Goal: Task Accomplishment & Management: Manage account settings

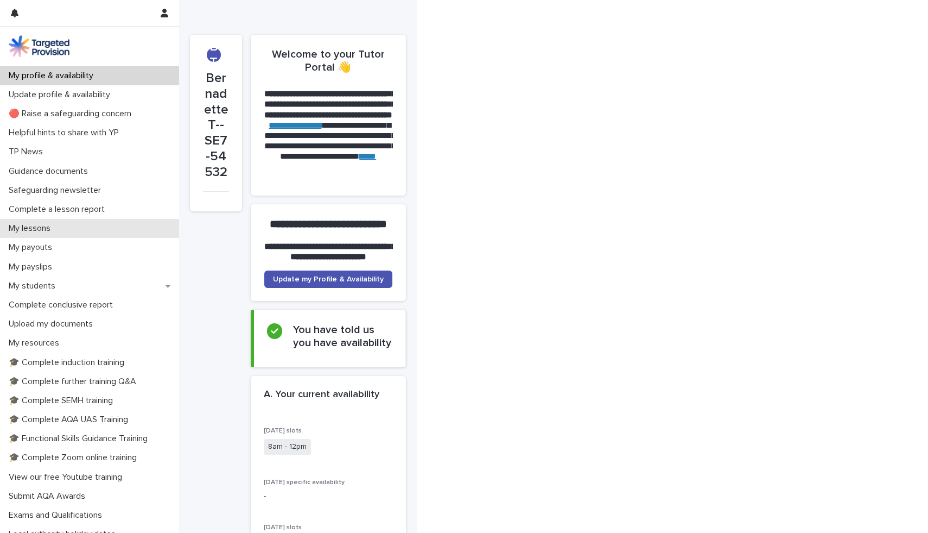
click at [30, 220] on div "My lessons" at bounding box center [89, 228] width 179 height 19
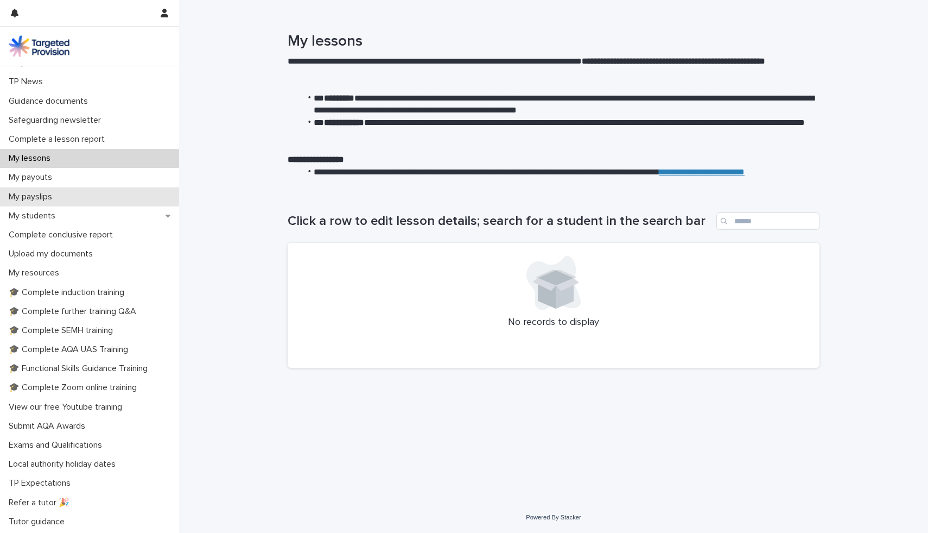
scroll to position [71, 0]
click at [37, 217] on p "My students" at bounding box center [34, 215] width 60 height 10
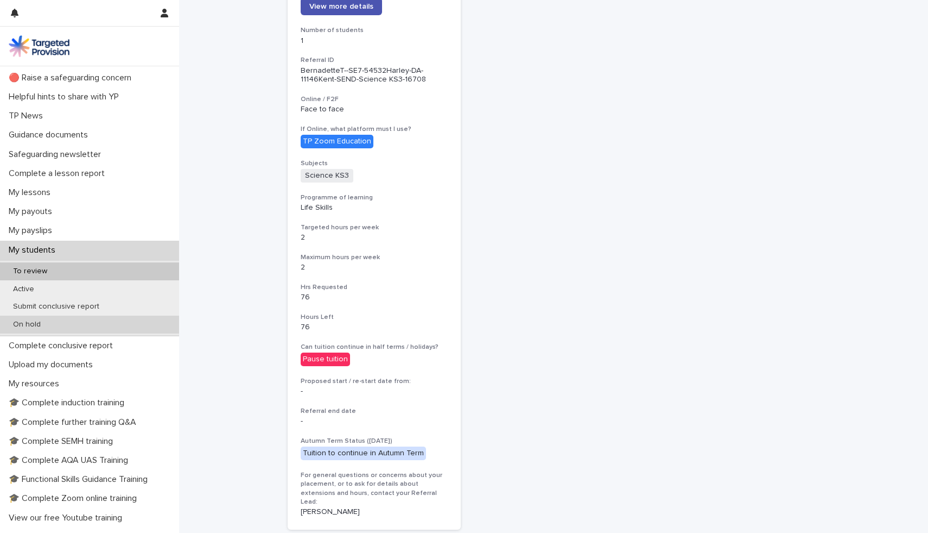
scroll to position [35, 0]
click at [28, 245] on div "My students" at bounding box center [89, 251] width 179 height 19
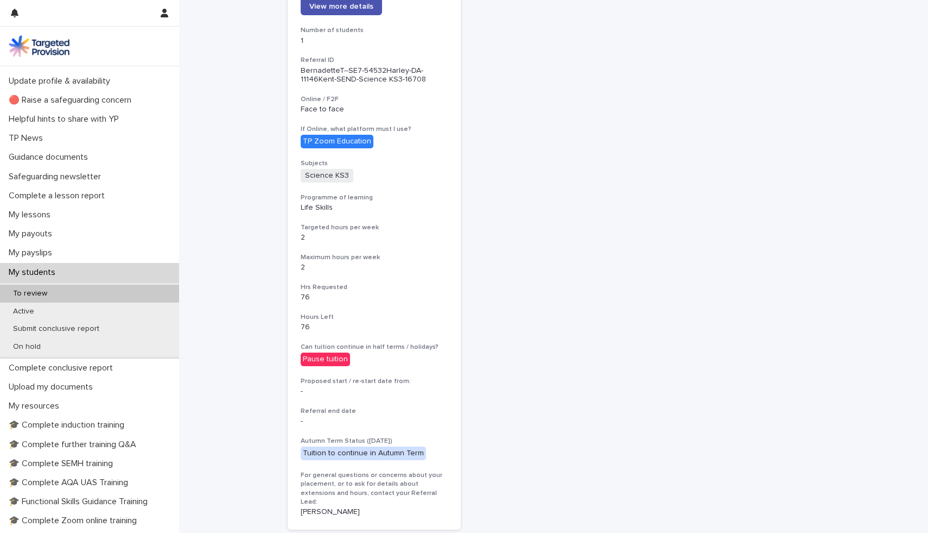
scroll to position [0, 0]
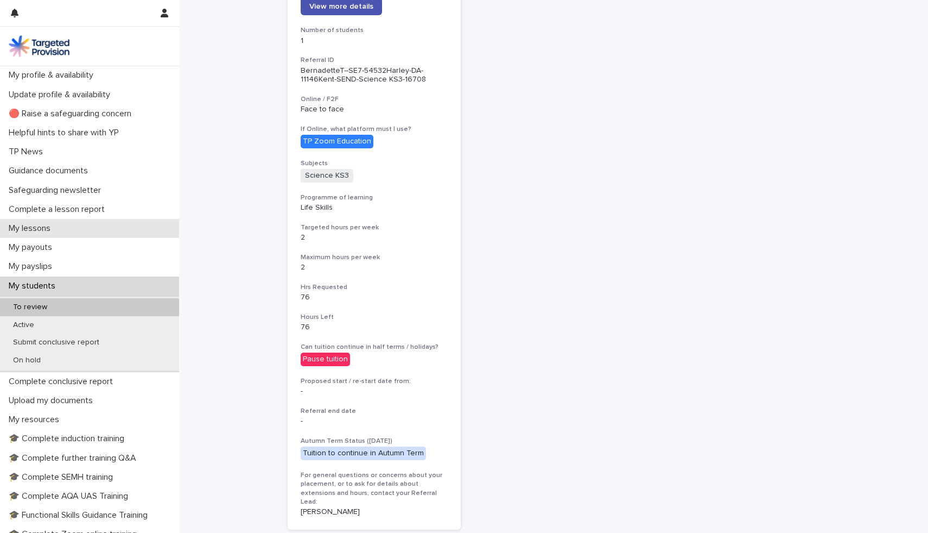
click at [24, 226] on p "My lessons" at bounding box center [31, 228] width 55 height 10
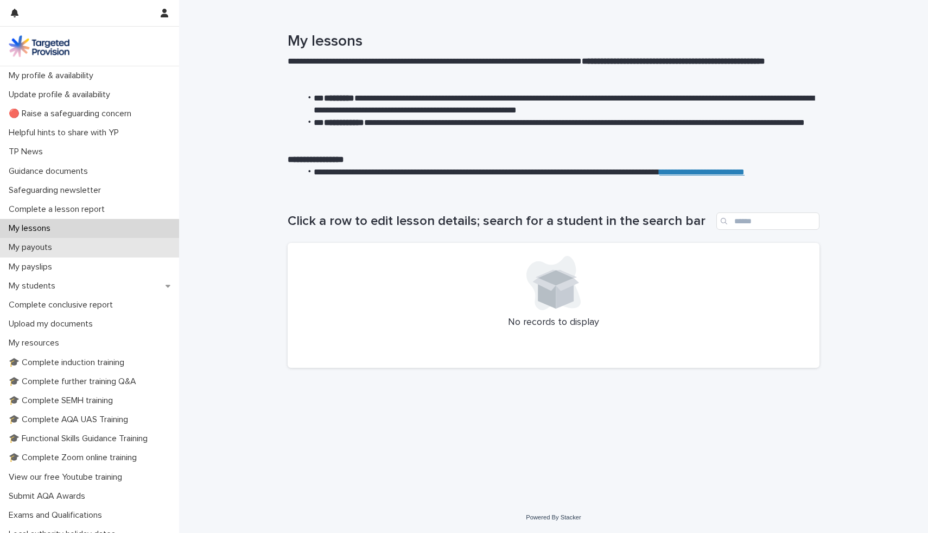
click at [26, 248] on p "My payouts" at bounding box center [32, 247] width 56 height 10
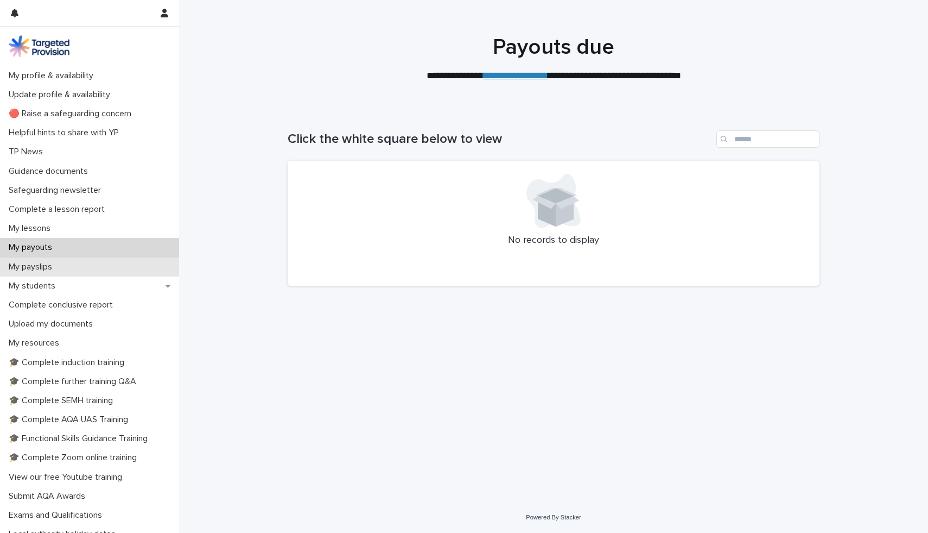
click at [27, 268] on p "My payslips" at bounding box center [32, 267] width 56 height 10
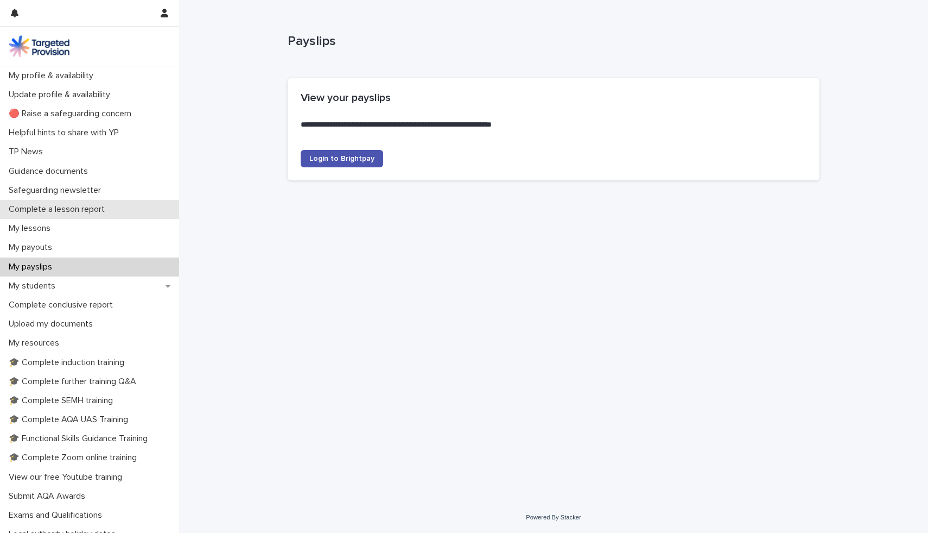
click at [40, 206] on p "Complete a lesson report" at bounding box center [58, 209] width 109 height 10
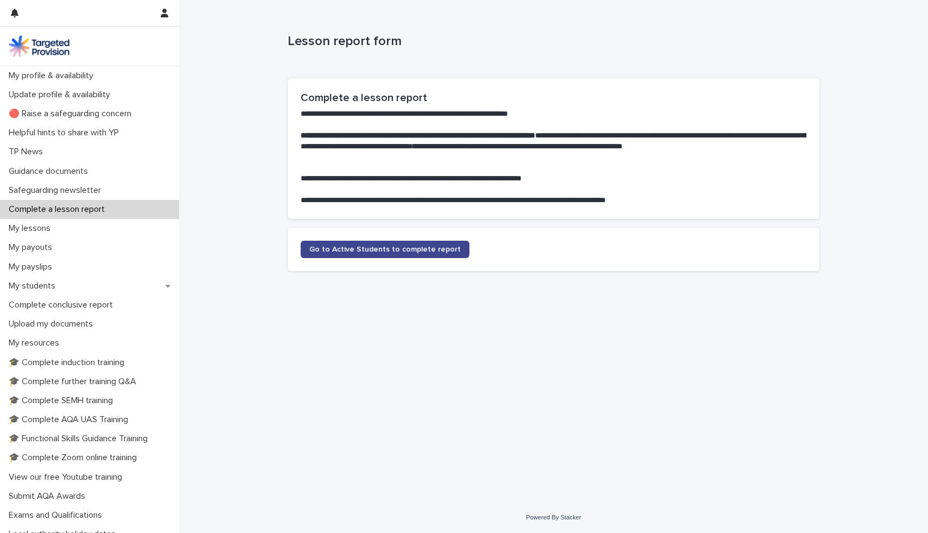
click at [362, 245] on link "Go to Active Students to complete report" at bounding box center [385, 249] width 169 height 17
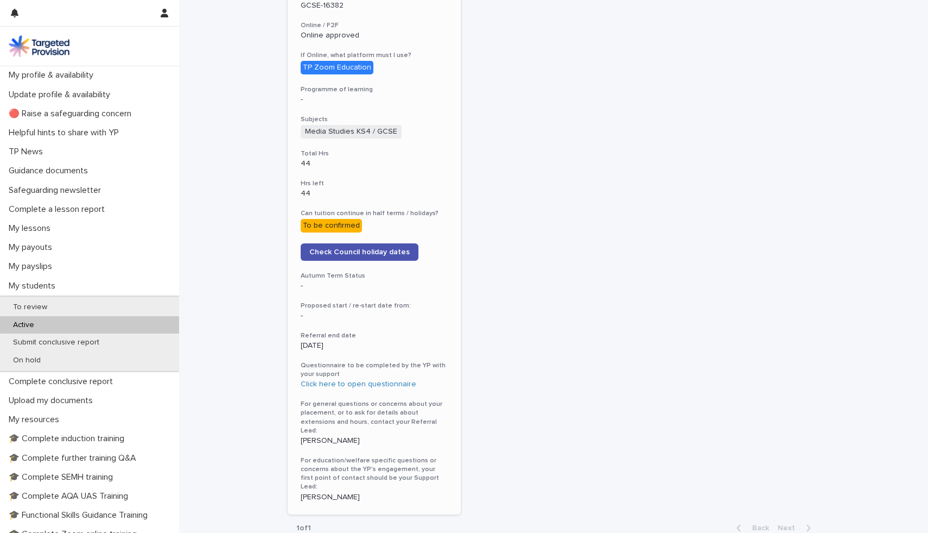
scroll to position [401, 0]
click at [362, 380] on link "Click here to open questionnaire" at bounding box center [359, 384] width 116 height 8
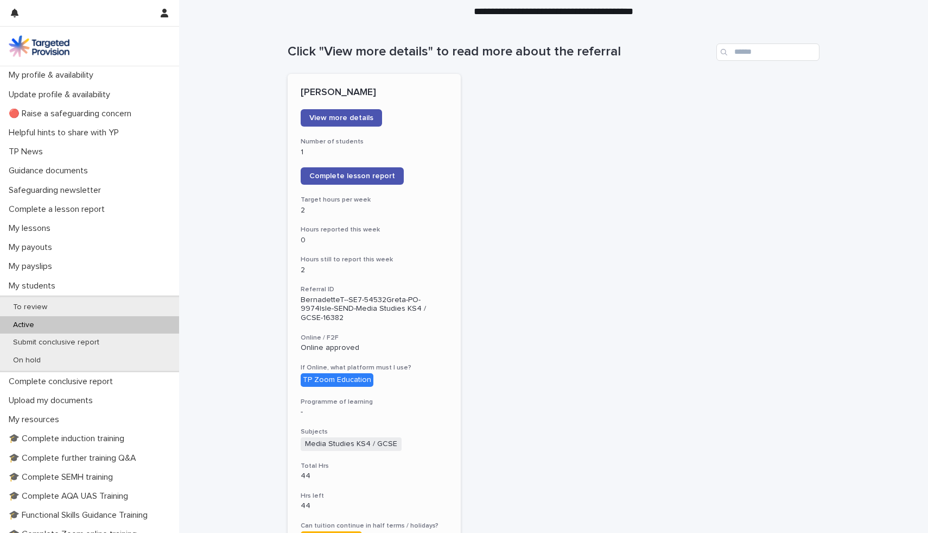
scroll to position [0, 0]
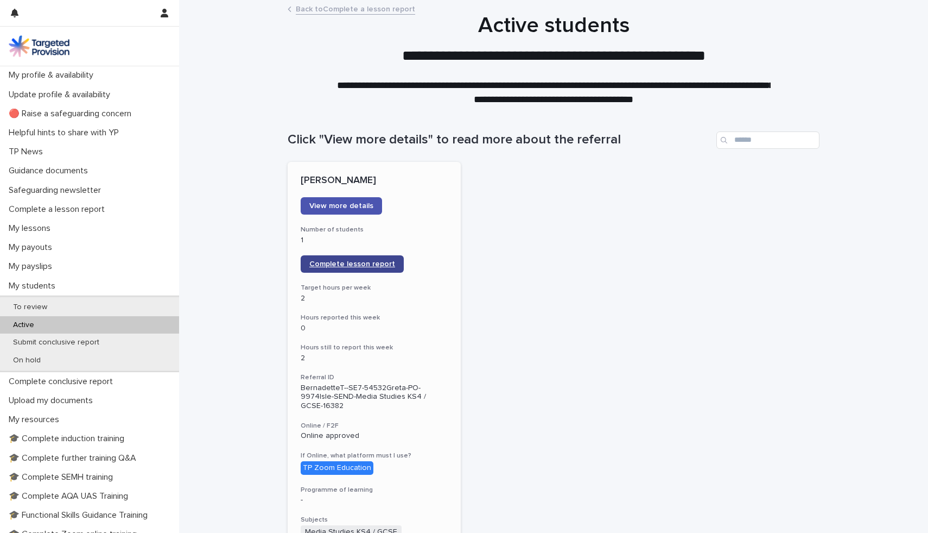
click at [348, 262] on span "Complete lesson report" at bounding box center [352, 264] width 86 height 8
click at [150, 338] on div "Submit conclusive report" at bounding box center [89, 342] width 179 height 18
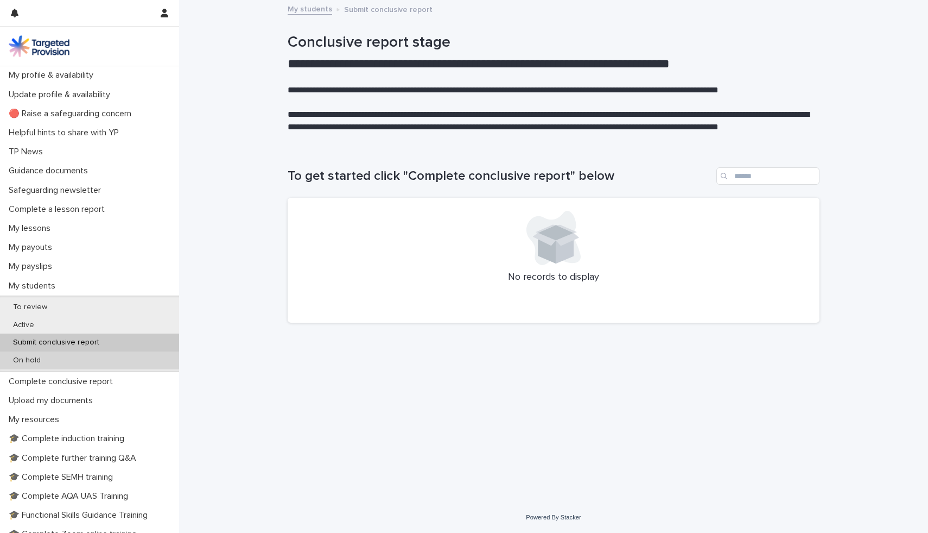
click at [141, 361] on div "On hold" at bounding box center [89, 360] width 179 height 18
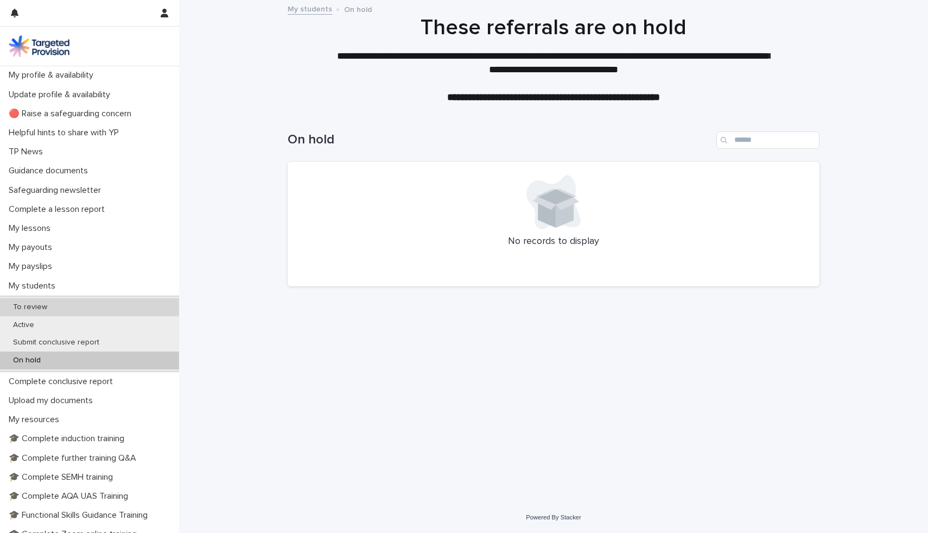
click at [129, 308] on div "To review" at bounding box center [89, 307] width 179 height 18
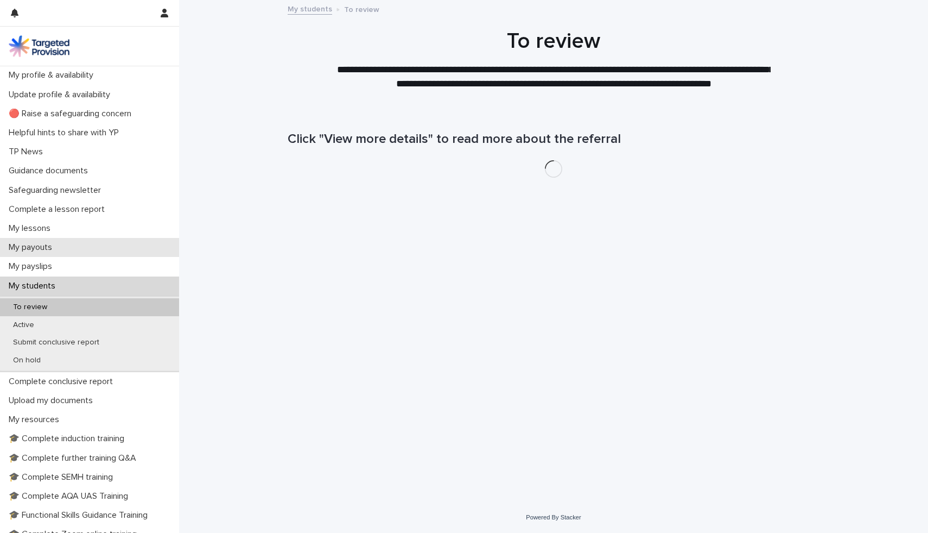
click at [73, 246] on div "My payouts" at bounding box center [89, 247] width 179 height 19
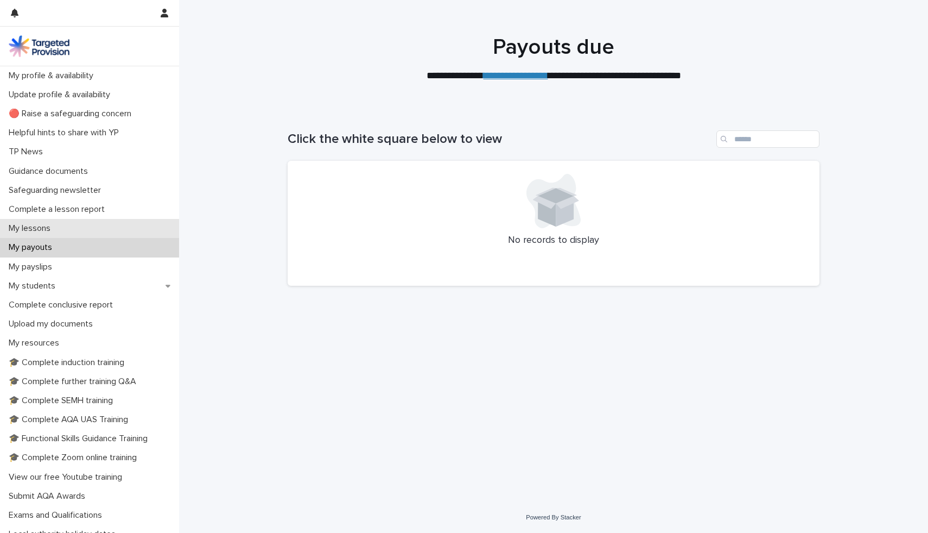
click at [70, 232] on div "My lessons" at bounding box center [89, 228] width 179 height 19
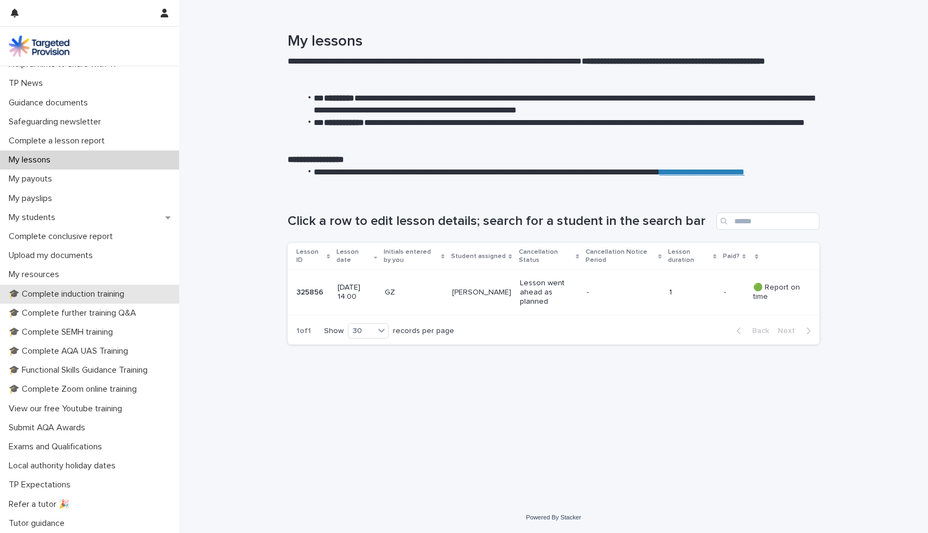
scroll to position [87, 0]
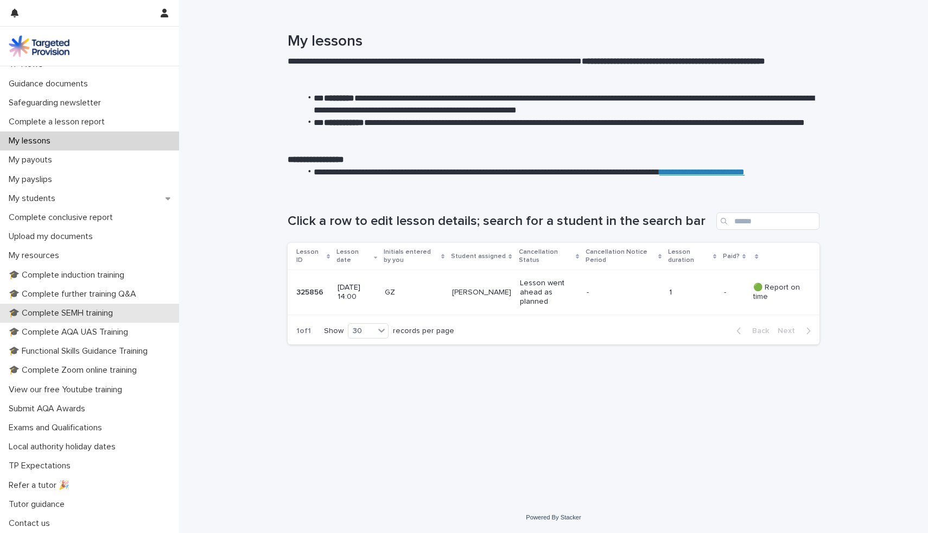
click at [43, 317] on p "🎓 Complete SEMH training" at bounding box center [62, 313] width 117 height 10
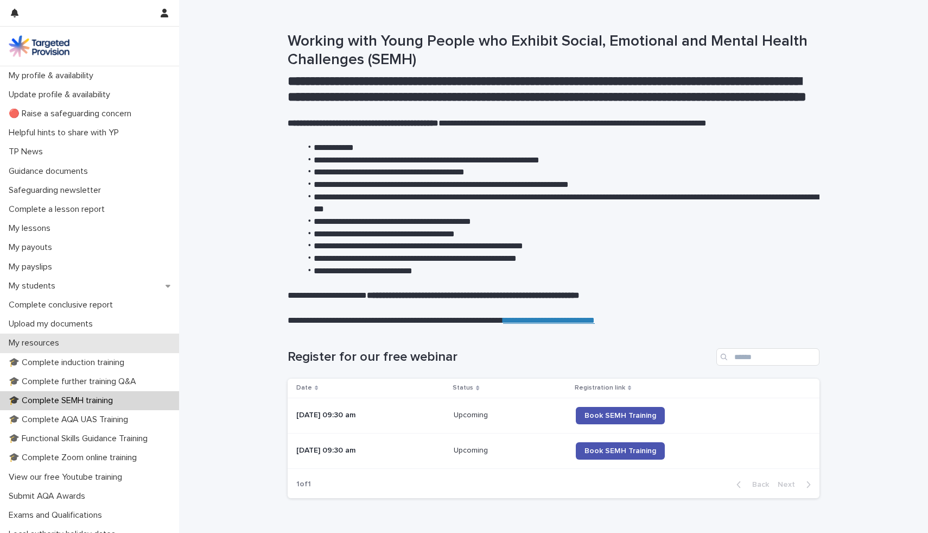
scroll to position [87, 0]
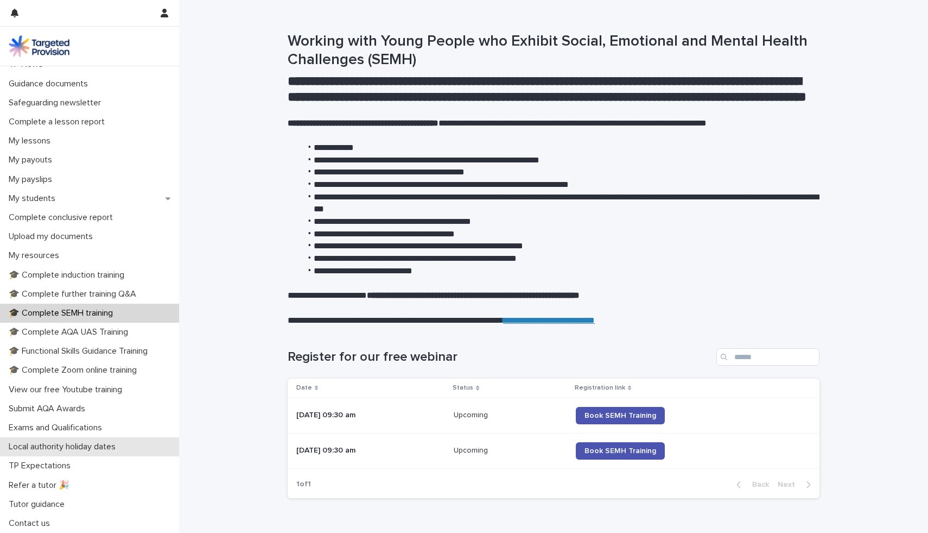
click at [107, 451] on p "Local authority holiday dates" at bounding box center [64, 446] width 120 height 10
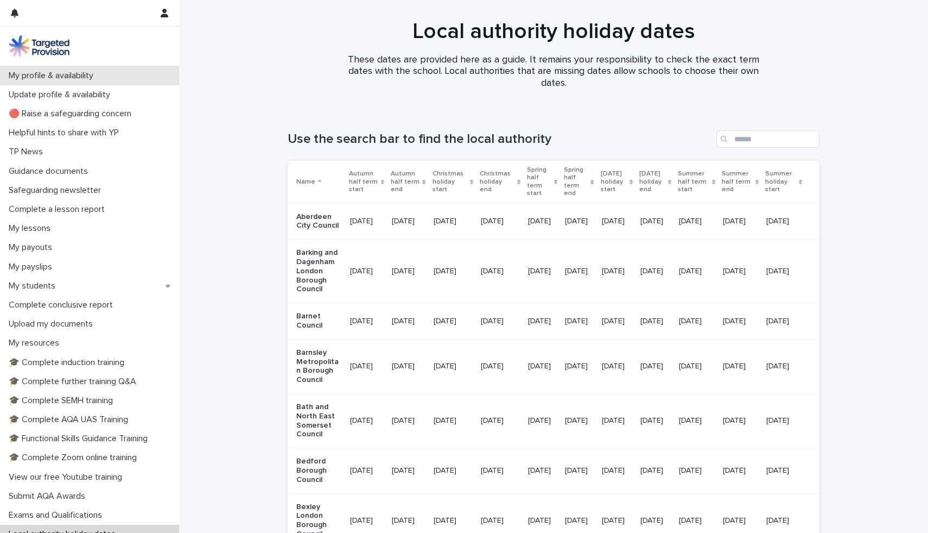
click at [100, 77] on p "My profile & availability" at bounding box center [53, 76] width 98 height 10
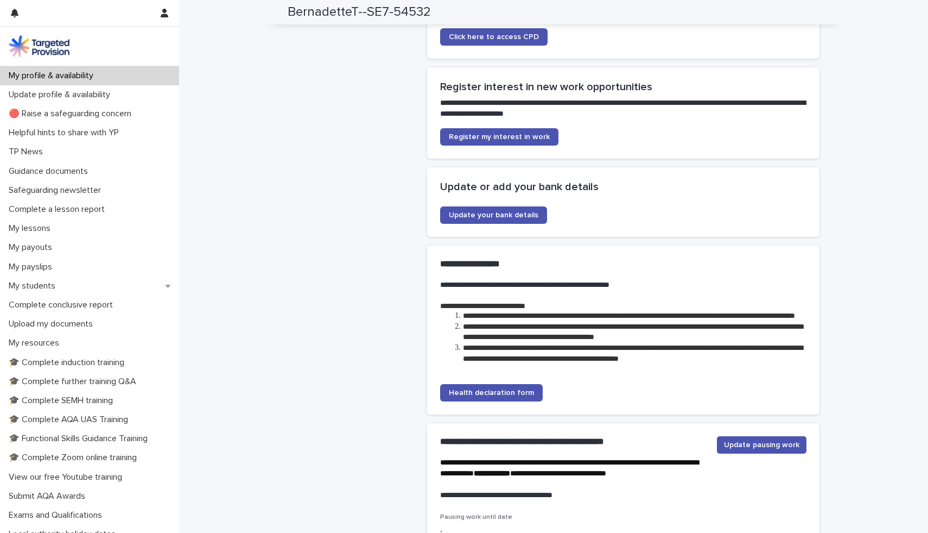
scroll to position [2628, 0]
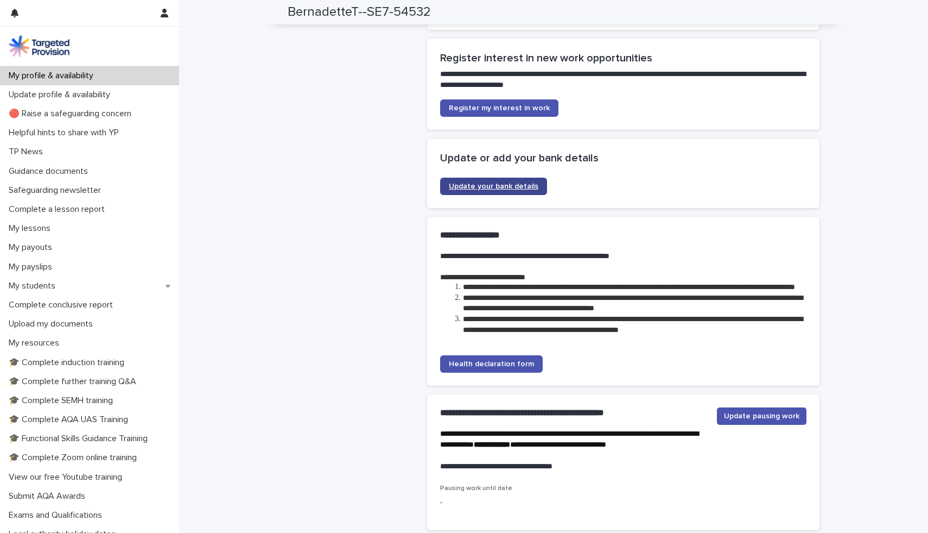
click at [526, 182] on span "Update your bank details" at bounding box center [494, 186] width 90 height 8
